Goal: Information Seeking & Learning: Compare options

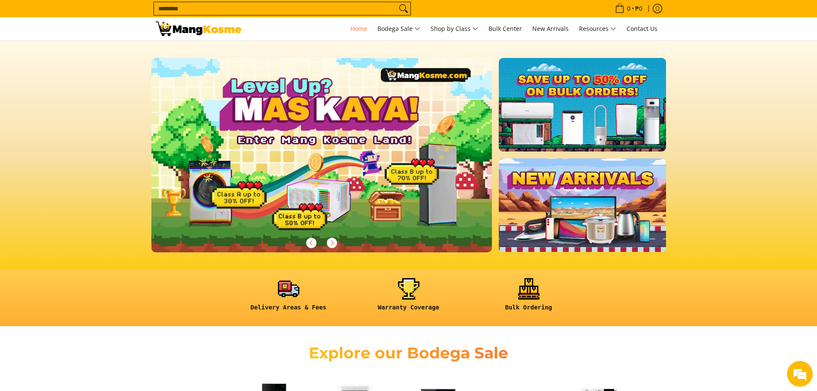
scroll to position [0, 1050]
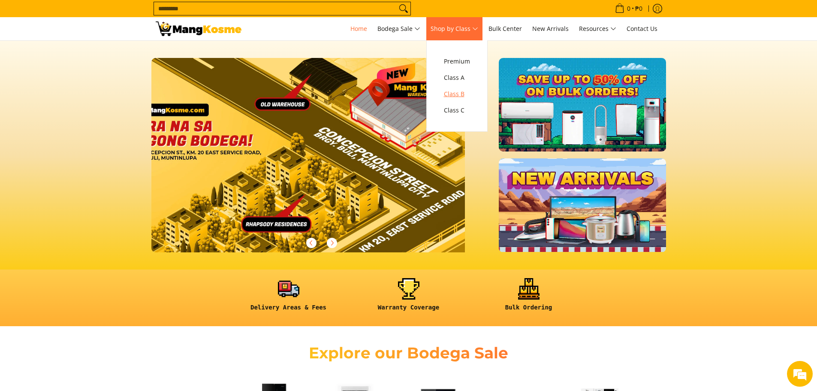
click at [455, 91] on span "Class B" at bounding box center [457, 94] width 26 height 11
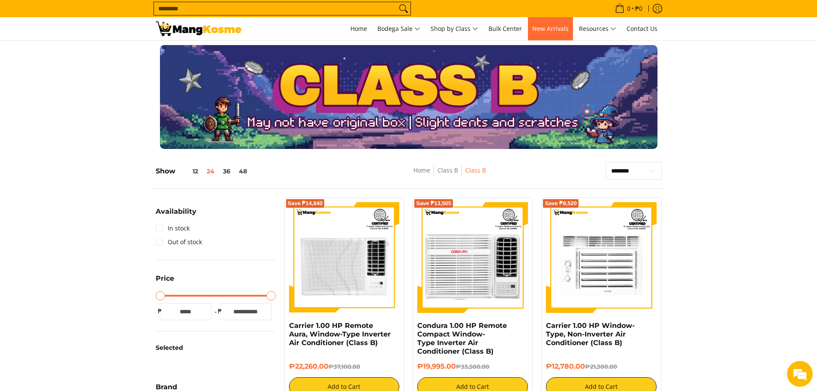
click at [556, 28] on span "New Arrivals" at bounding box center [550, 28] width 36 height 8
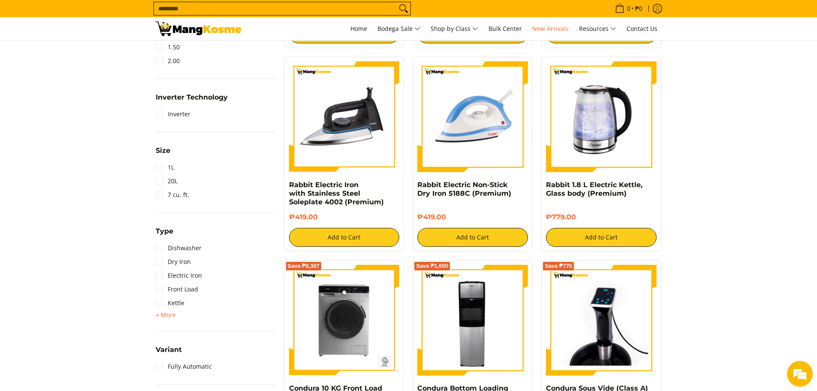
scroll to position [429, 0]
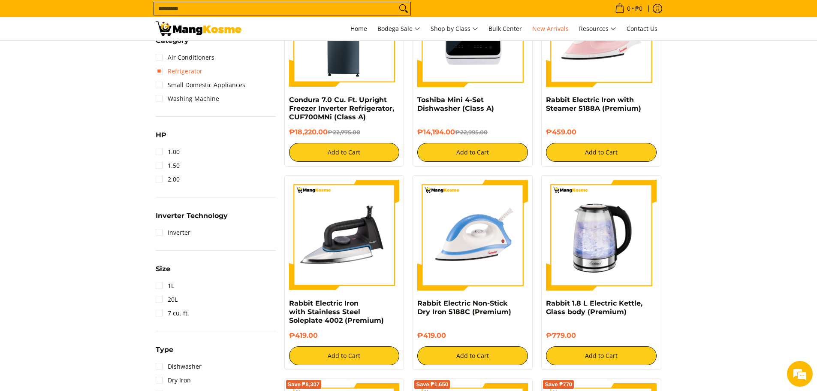
drag, startPoint x: 160, startPoint y: 69, endPoint x: 155, endPoint y: 70, distance: 5.6
click at [160, 69] on link "Refrigerator" at bounding box center [179, 71] width 47 height 14
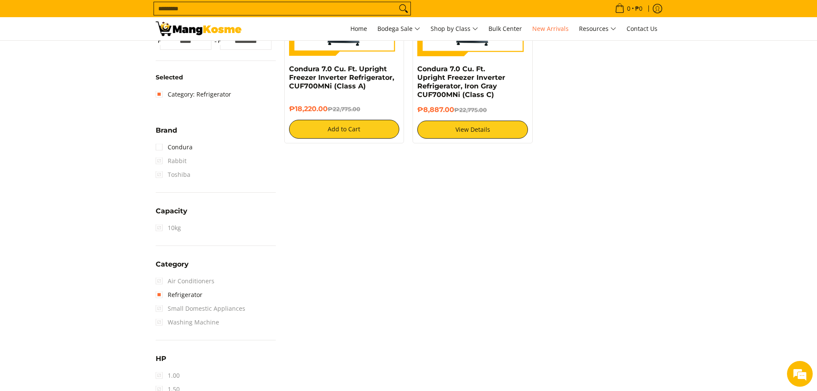
scroll to position [257, 0]
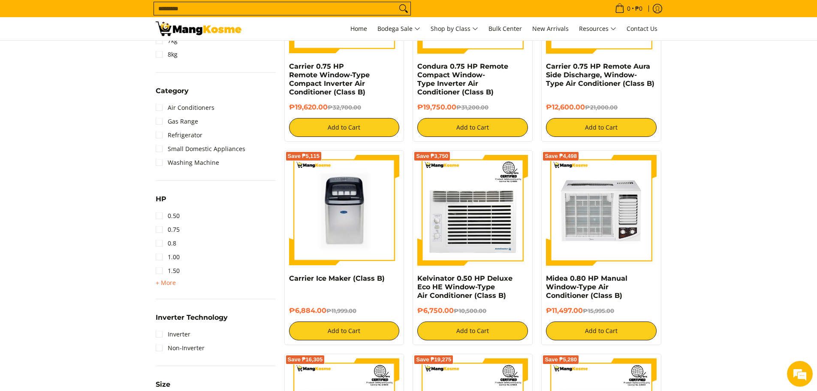
scroll to position [472, 0]
